Goal: Task Accomplishment & Management: Manage account settings

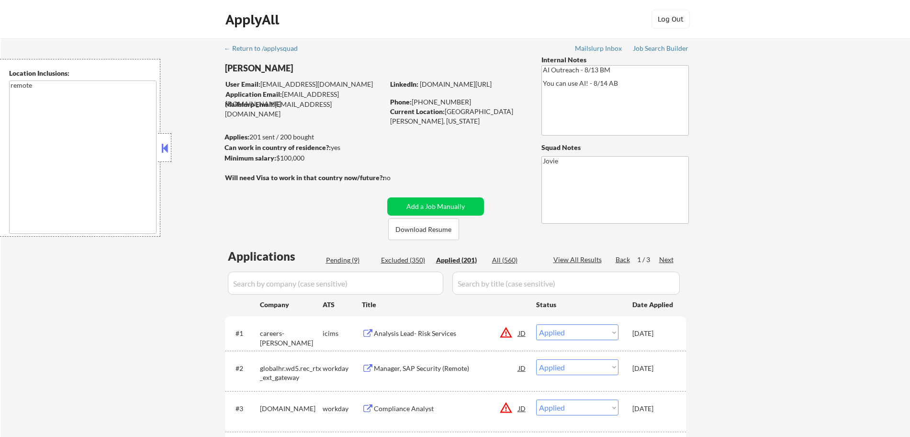
select select ""applied""
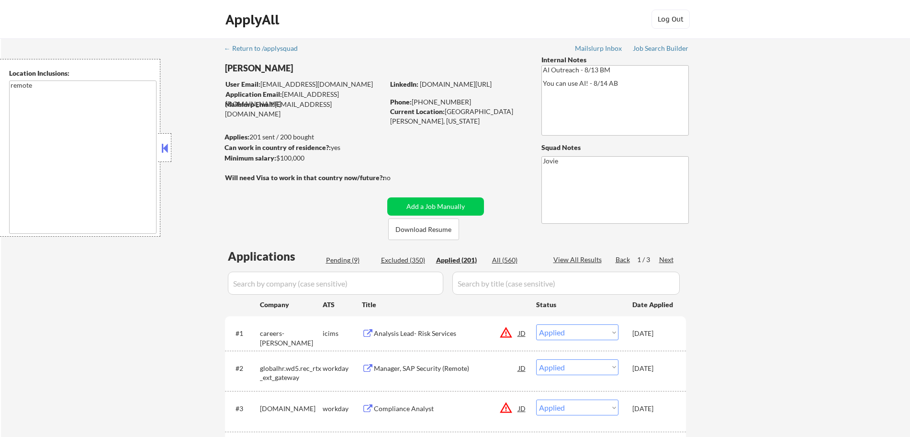
select select ""applied""
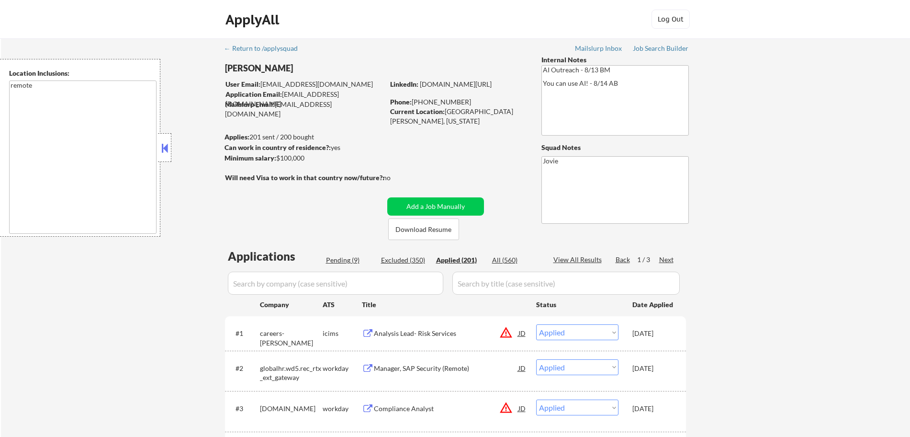
select select ""applied""
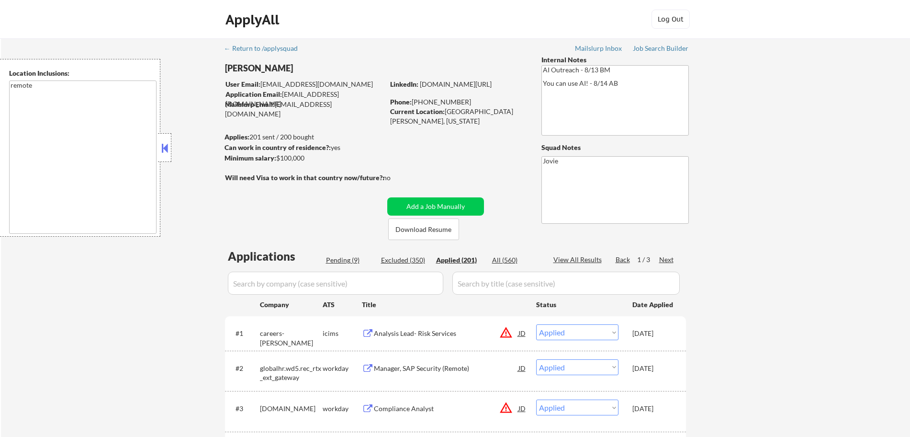
select select ""applied""
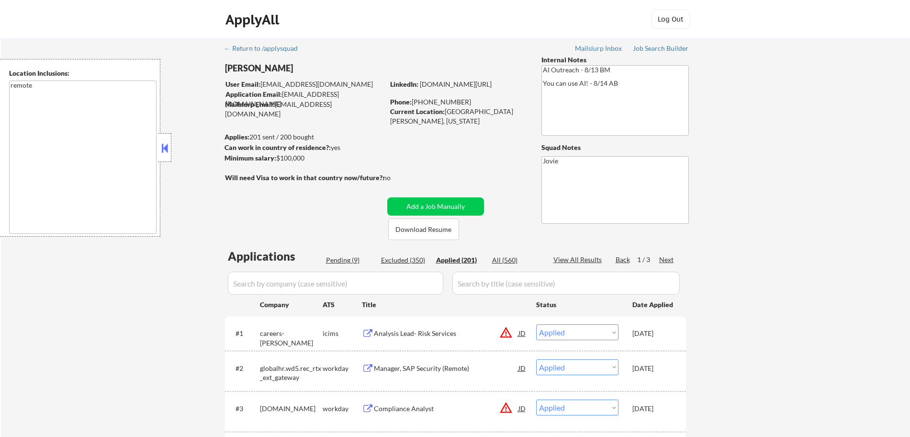
select select ""applied""
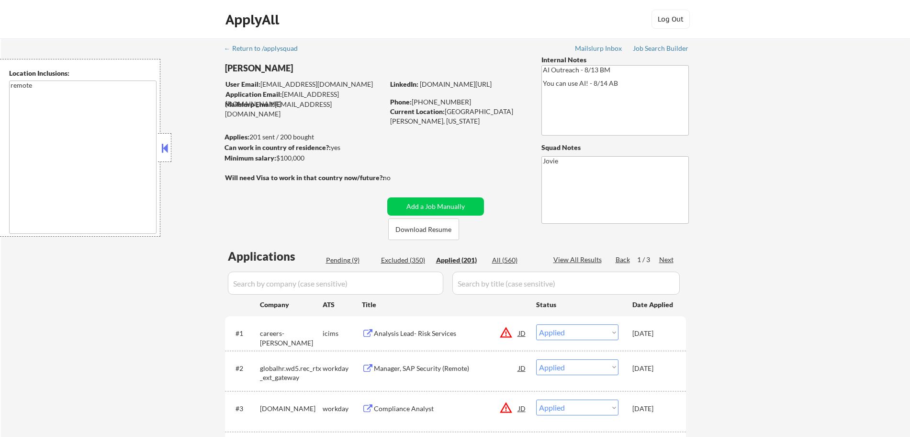
select select ""applied""
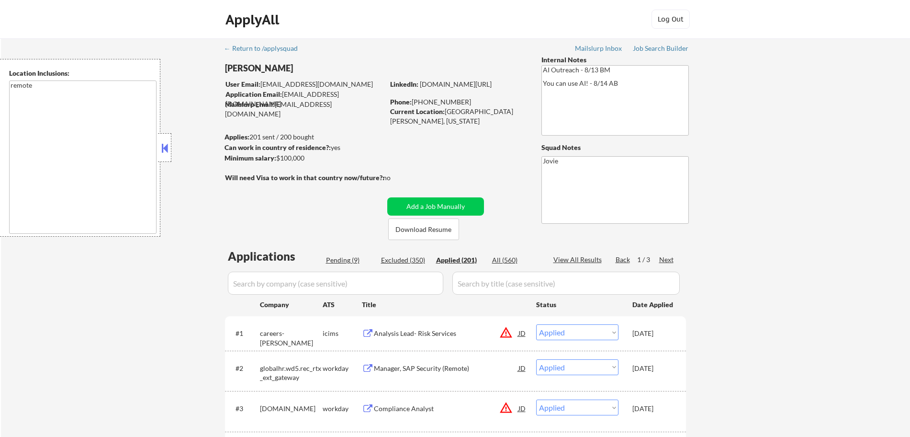
select select ""applied""
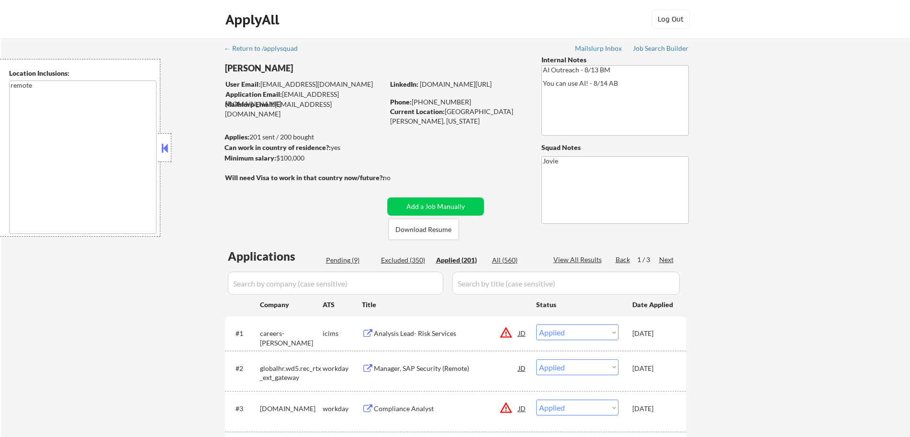
select select ""applied""
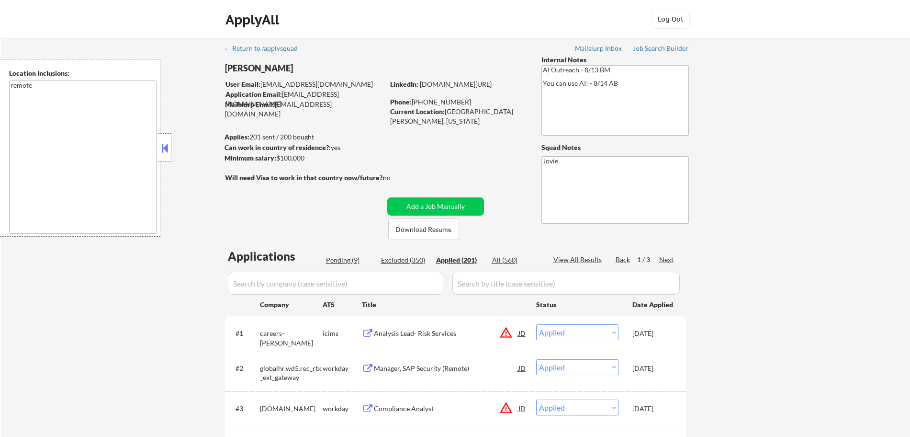
select select ""applied""
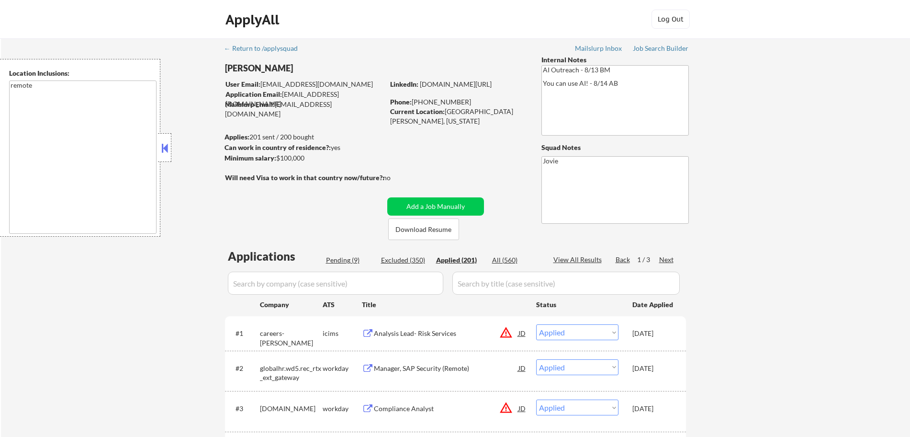
select select ""applied""
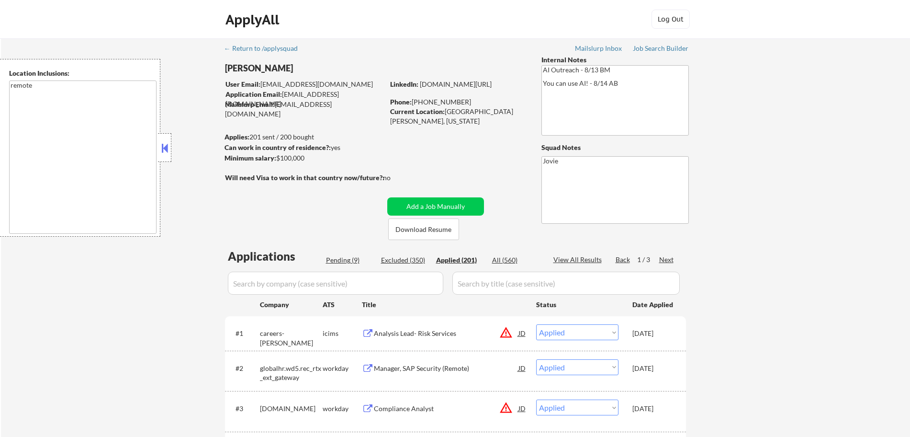
select select ""applied""
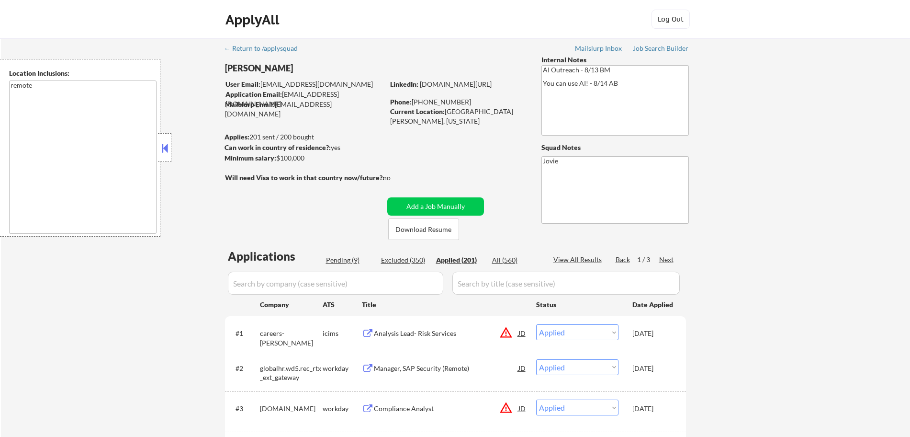
select select ""applied""
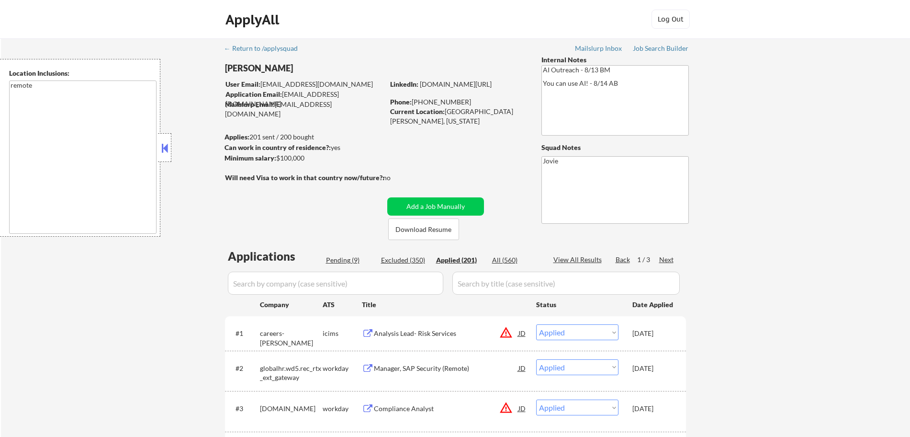
select select ""applied""
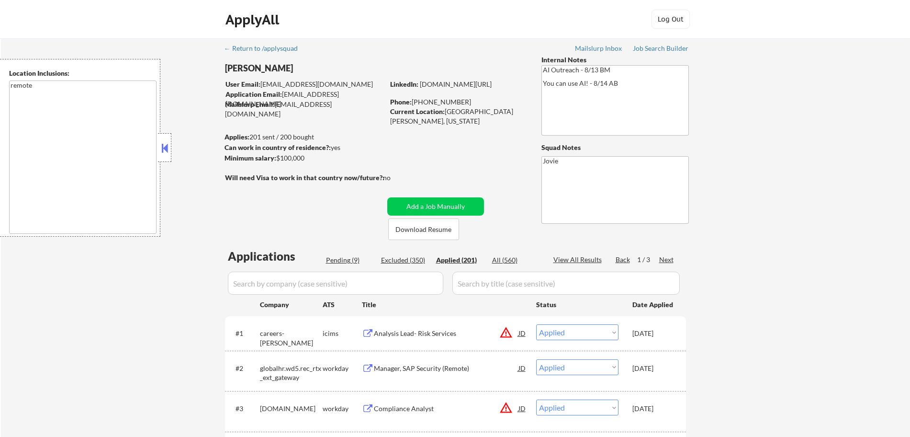
select select ""applied""
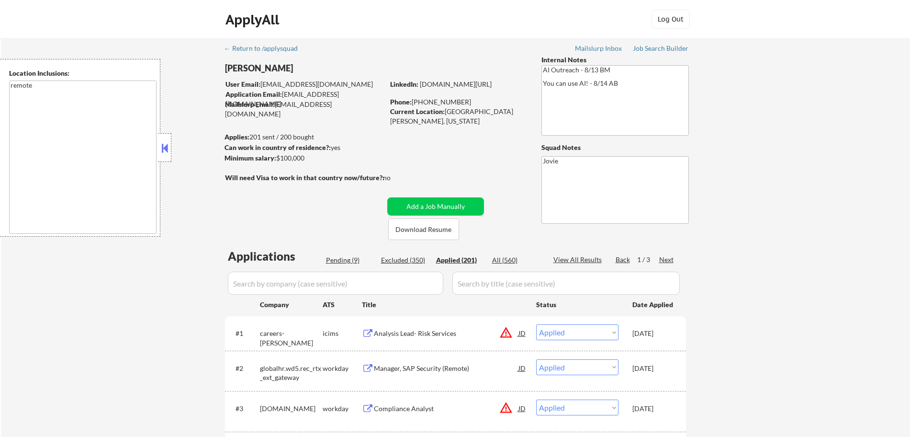
select select ""applied""
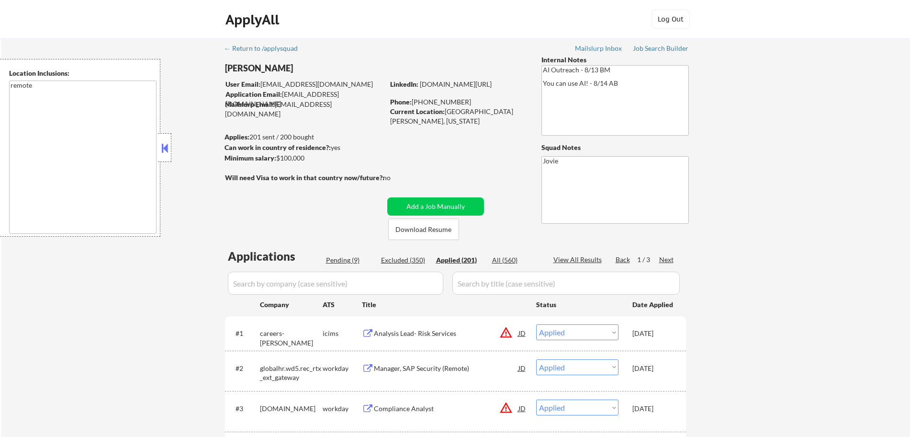
select select ""applied""
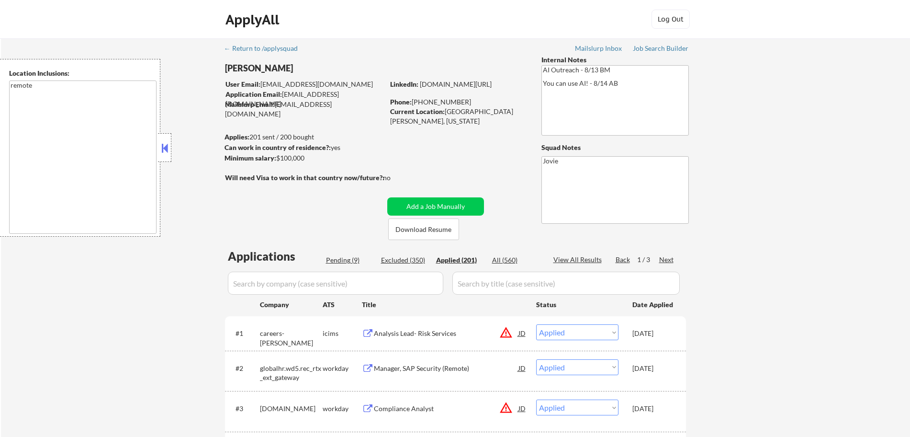
select select ""applied""
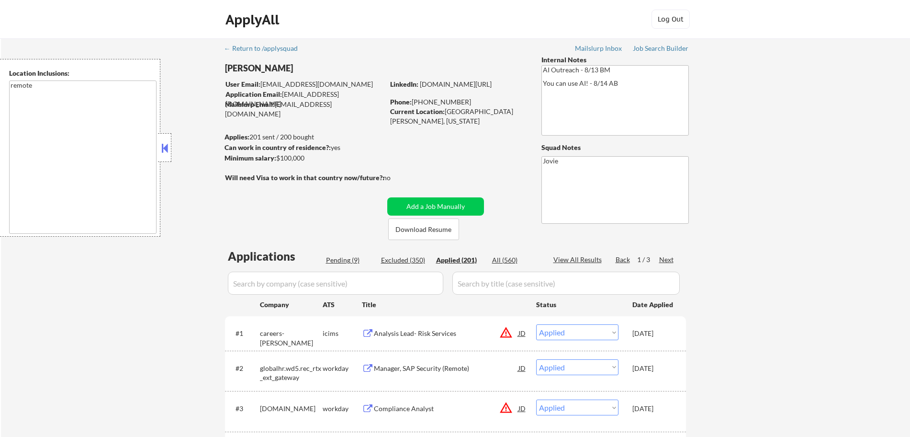
select select ""applied""
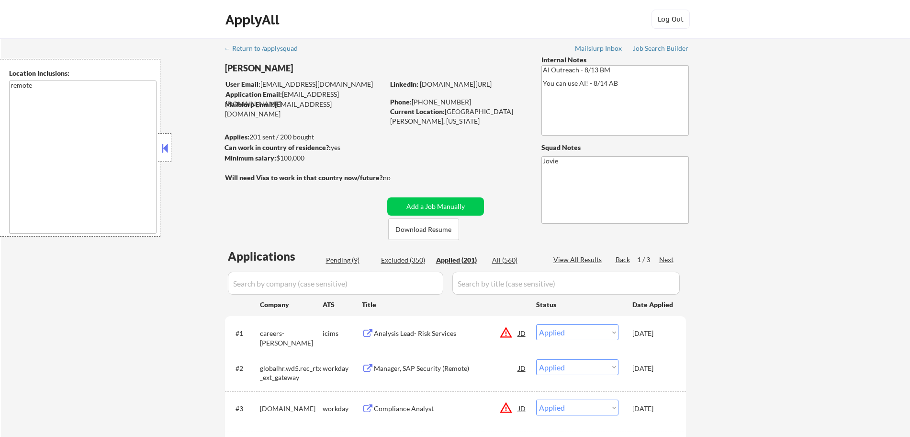
select select ""applied""
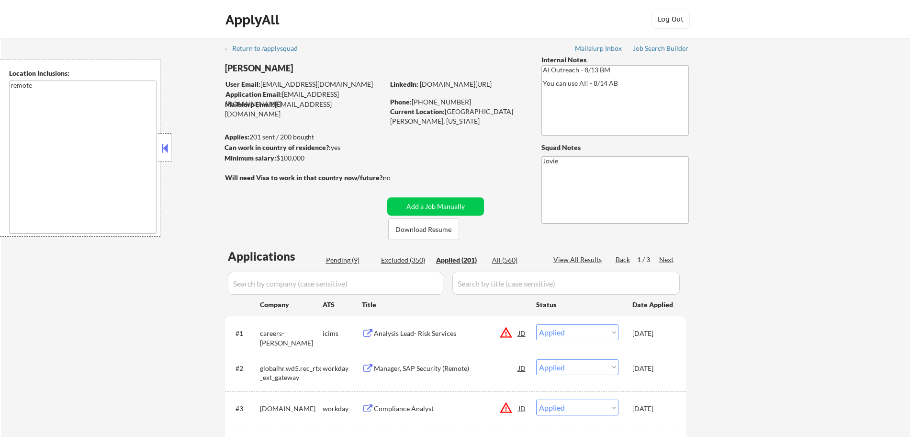
select select ""applied""
